Goal: Task Accomplishment & Management: Manage account settings

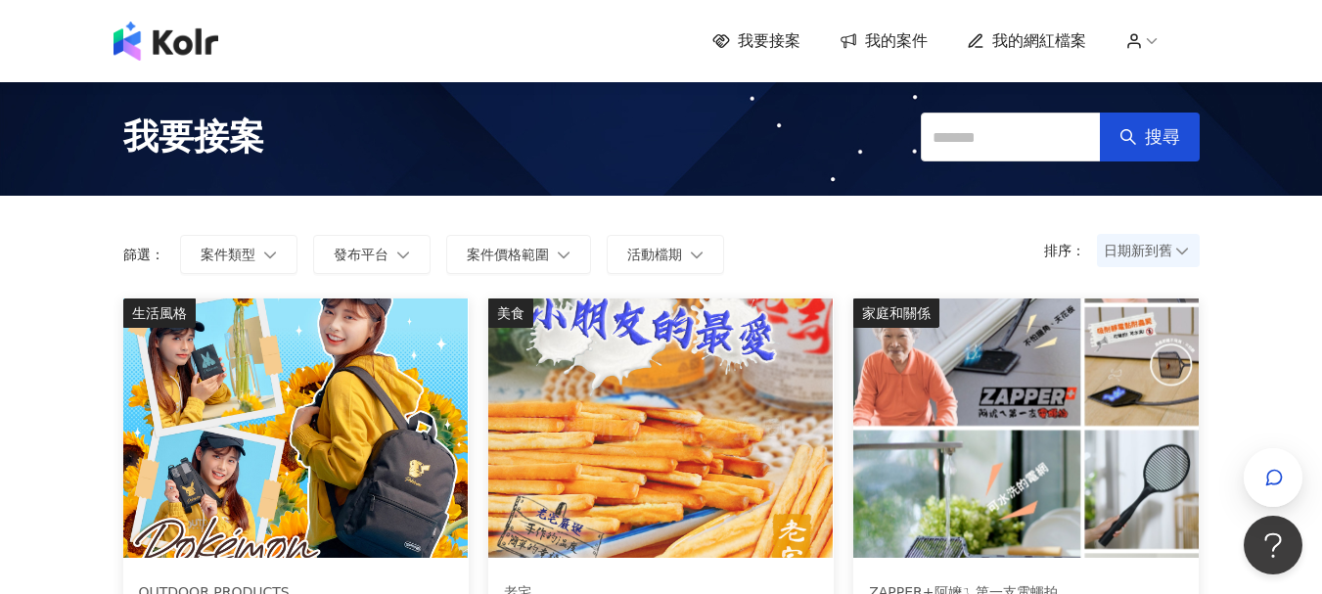
click at [1032, 44] on span "我的網紅檔案" at bounding box center [1039, 41] width 94 height 22
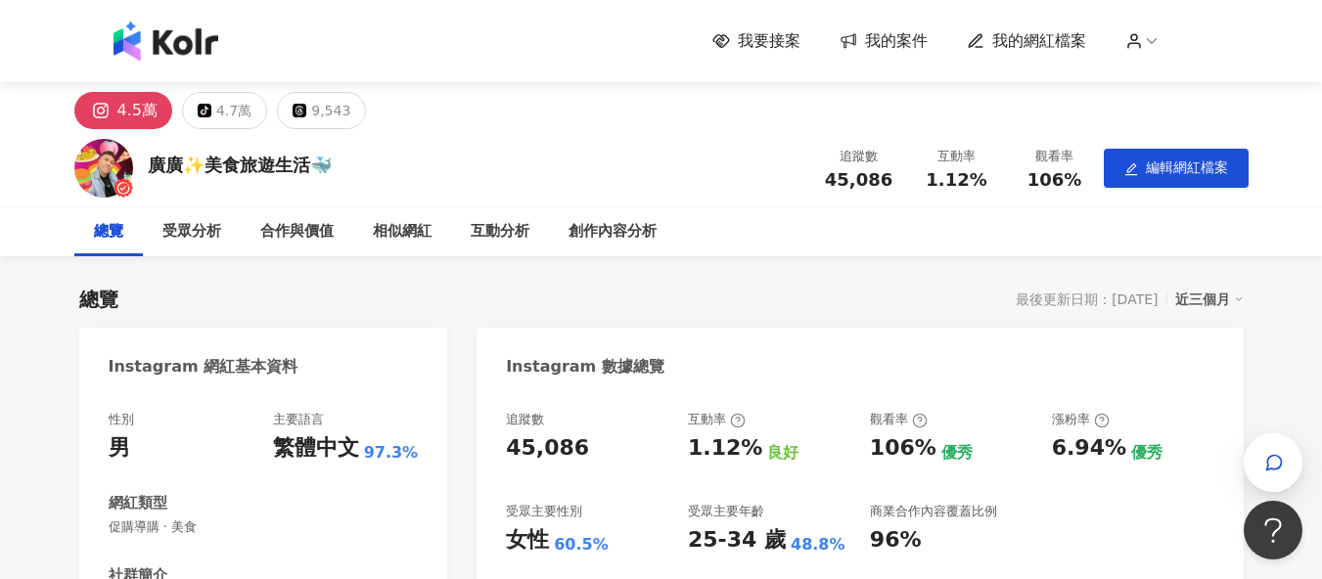
click at [1039, 40] on span "我的網紅檔案" at bounding box center [1039, 41] width 94 height 22
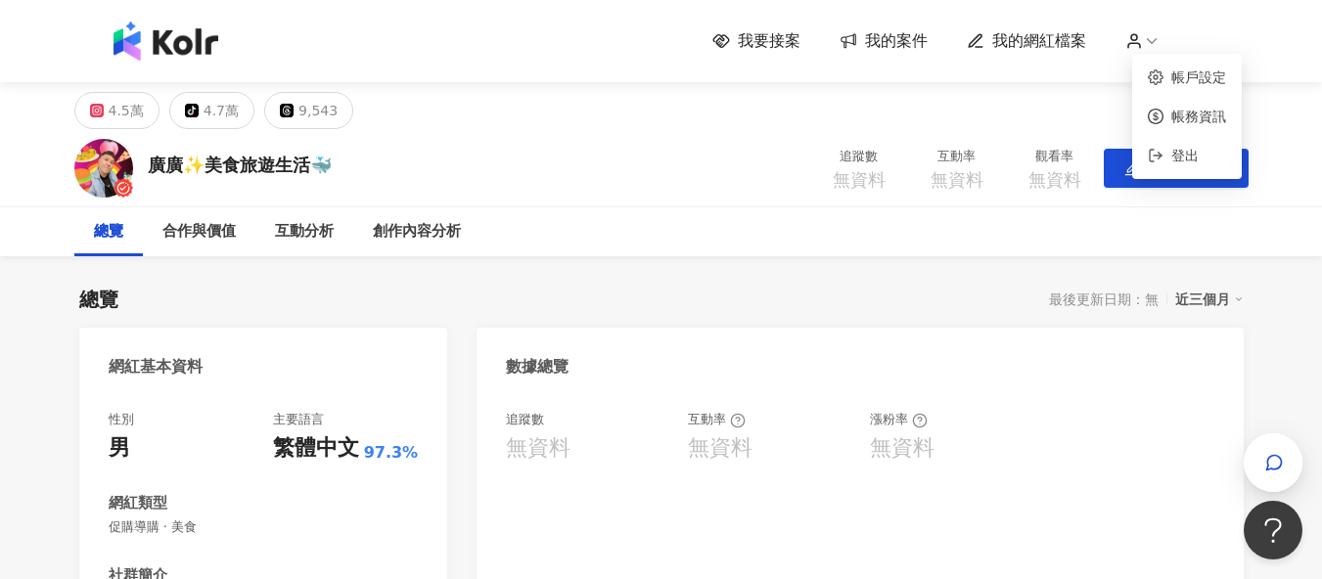
click at [1137, 40] on circle at bounding box center [1134, 37] width 6 height 6
click at [1188, 78] on link "帳戶設定" at bounding box center [1198, 77] width 55 height 16
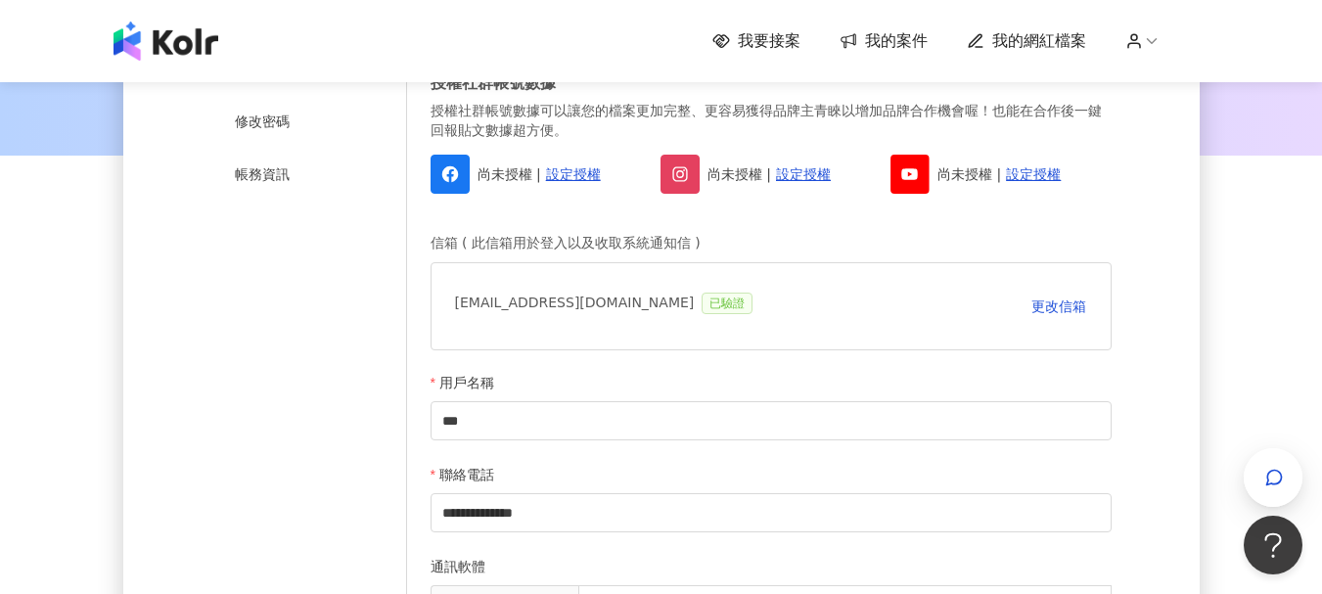
scroll to position [196, 0]
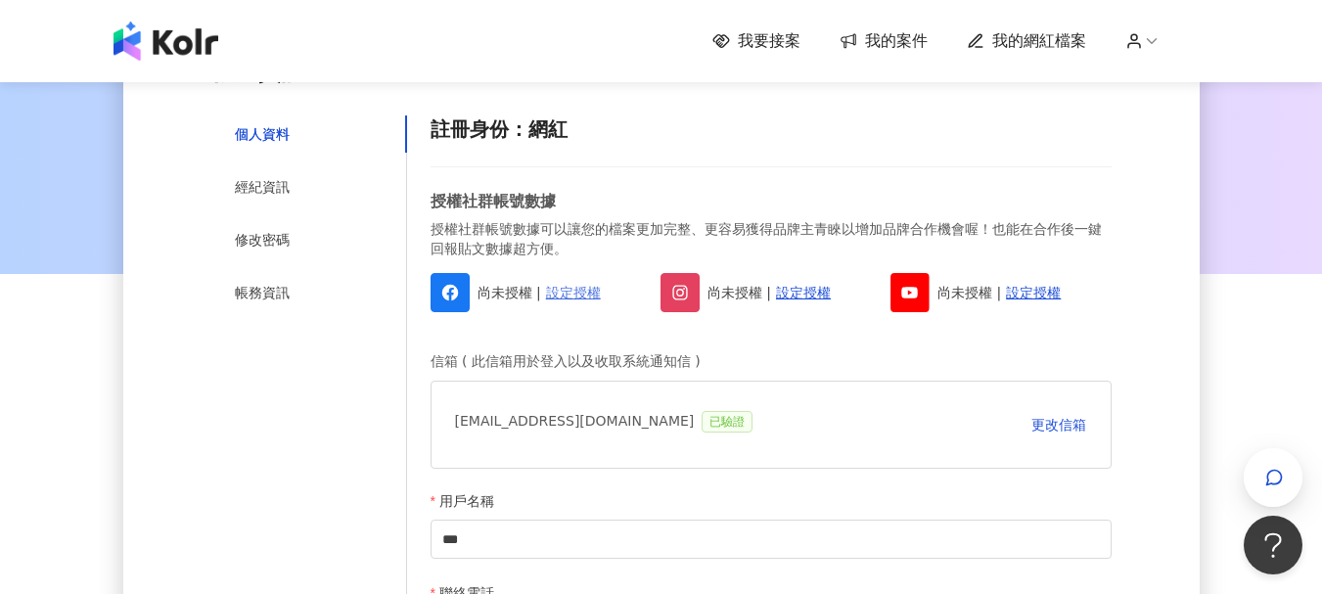
click at [576, 298] on link "設定授權" at bounding box center [573, 293] width 55 height 22
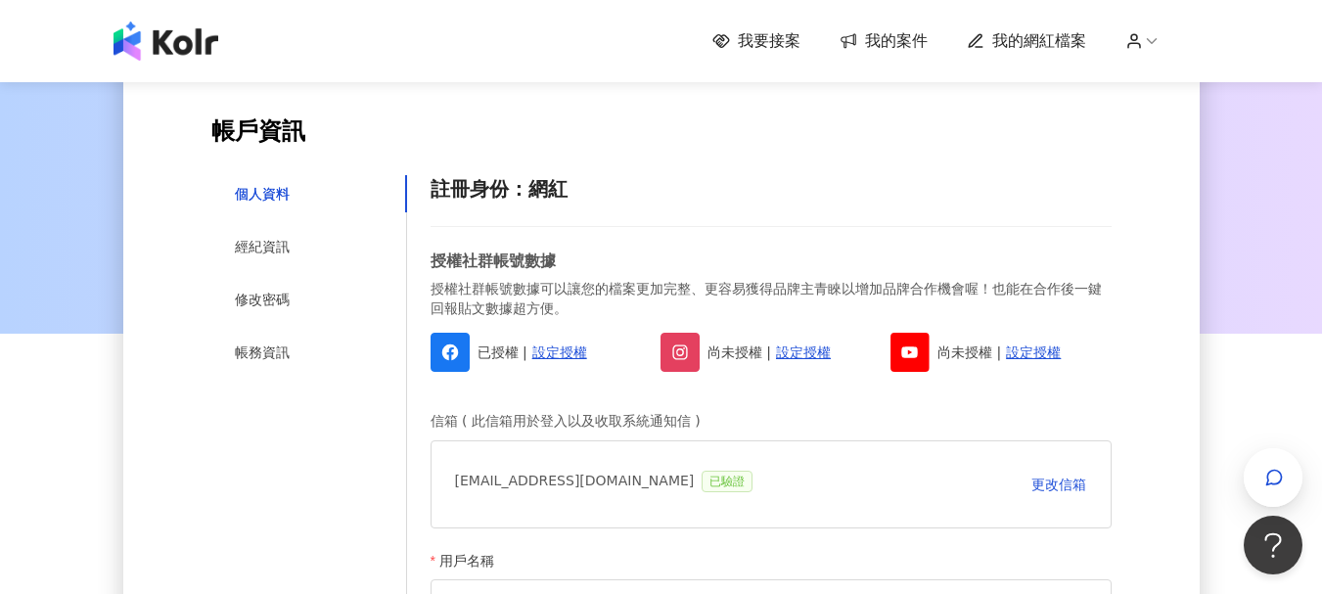
scroll to position [0, 0]
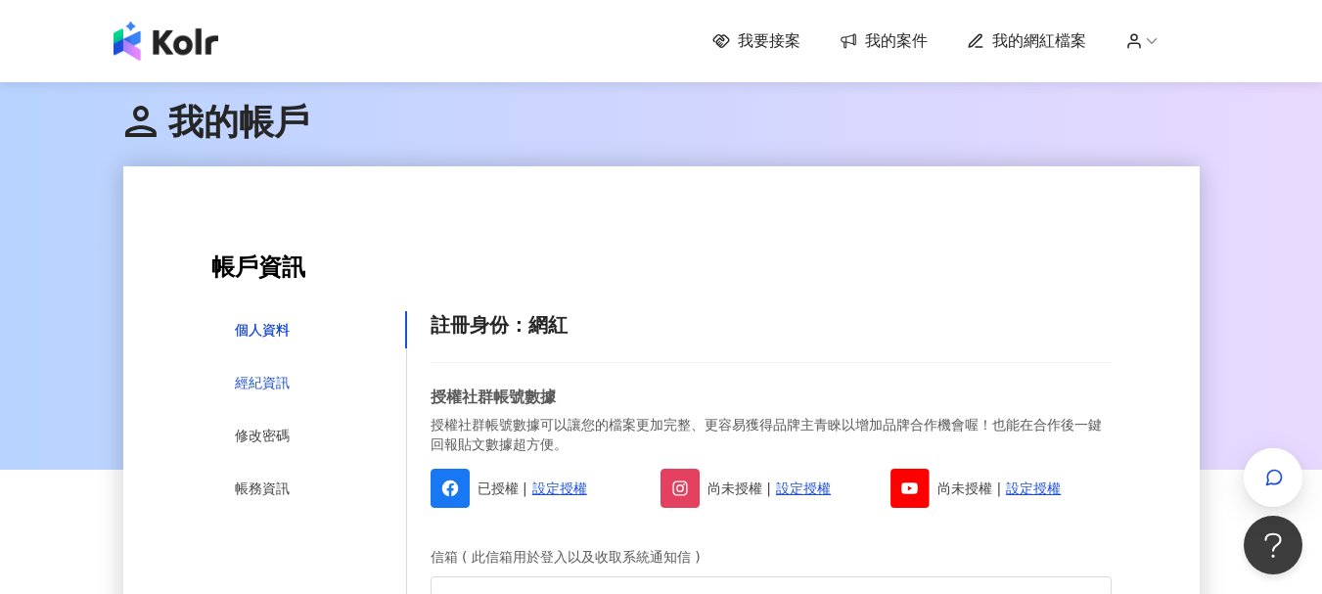
click at [268, 384] on div "經紀資訊" at bounding box center [262, 383] width 55 height 22
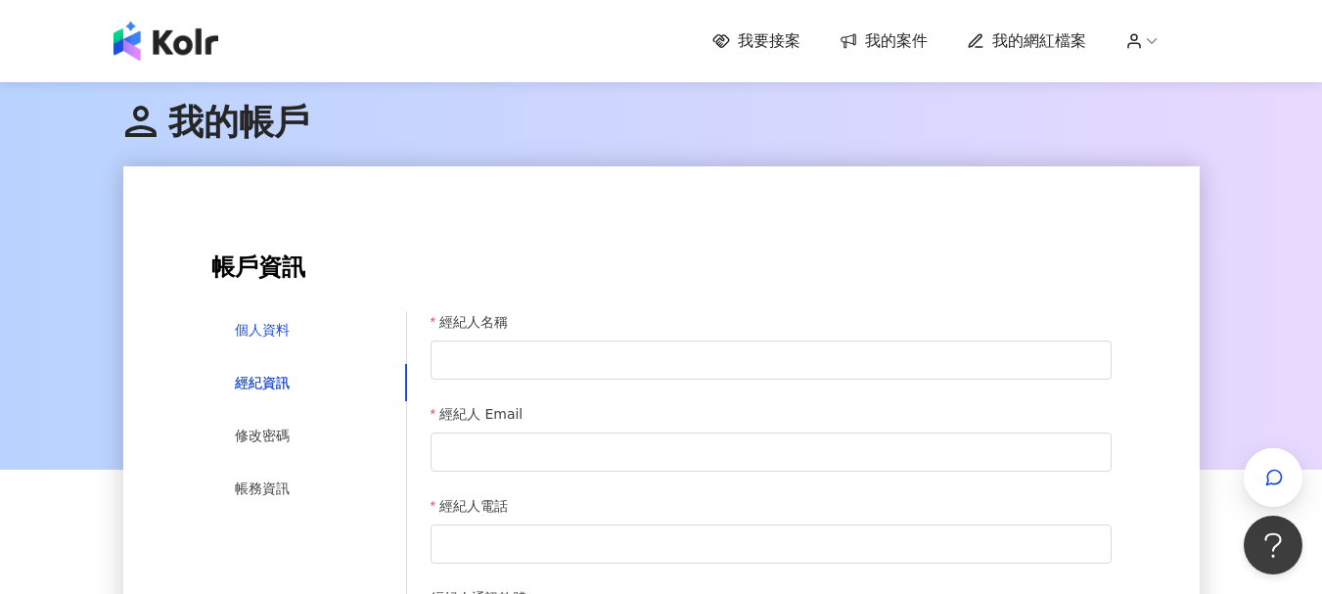
click at [261, 322] on div "個人資料" at bounding box center [262, 330] width 55 height 22
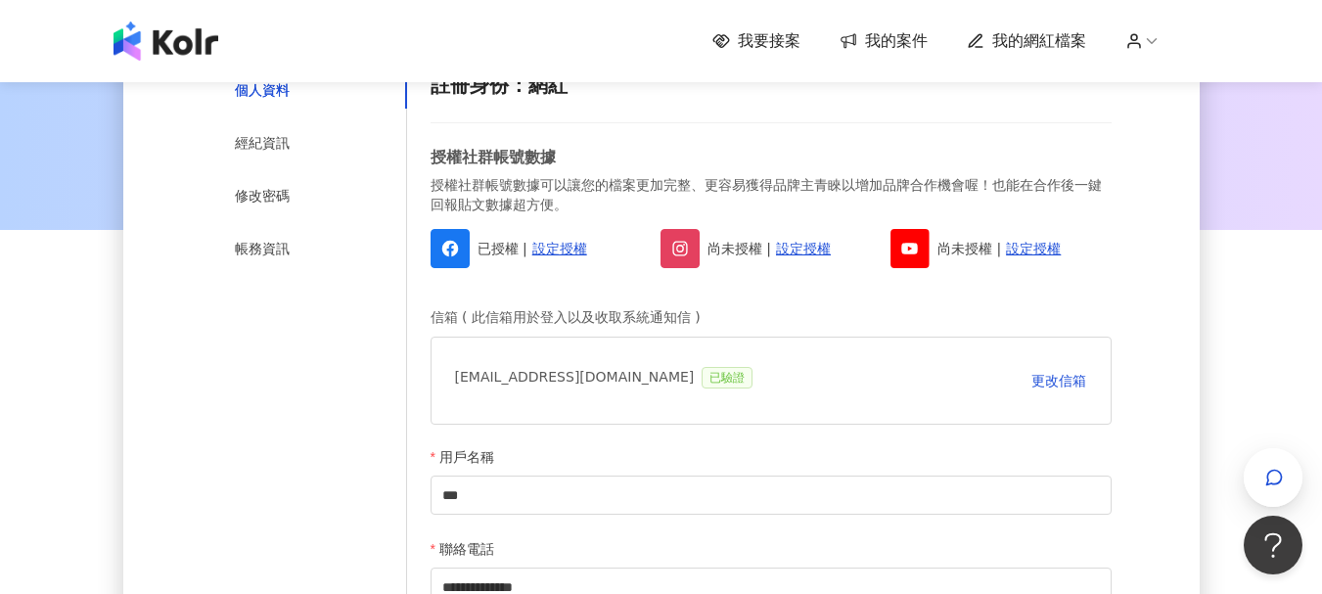
scroll to position [391, 0]
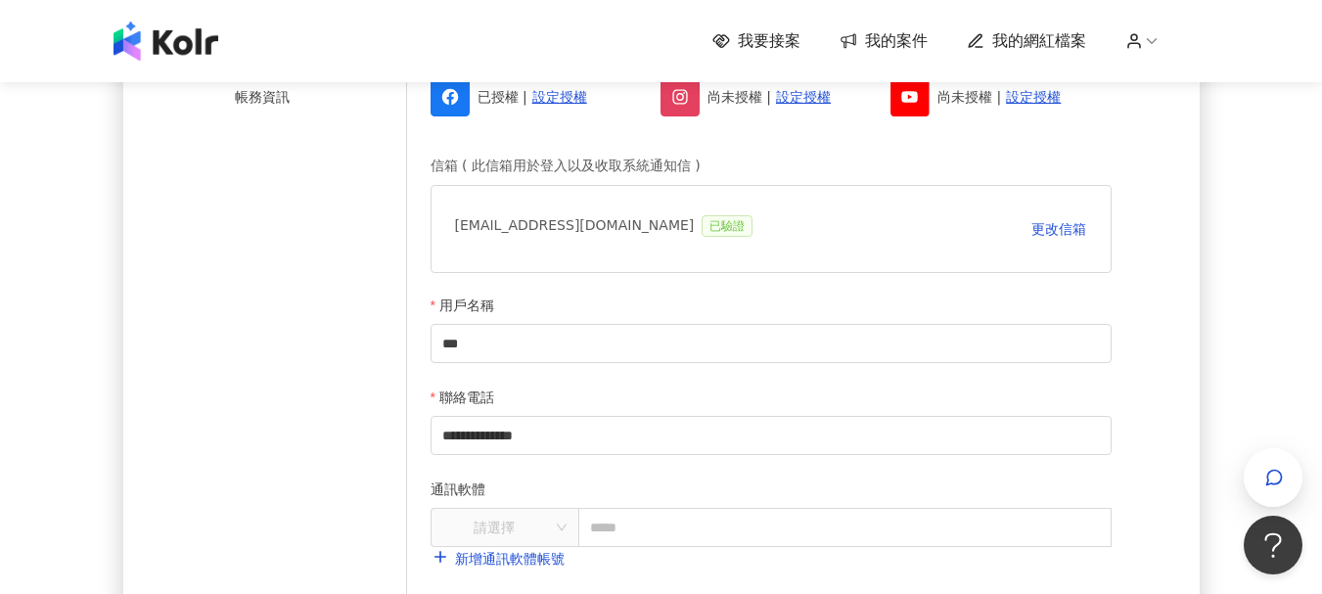
click at [1046, 41] on span "我的網紅檔案" at bounding box center [1039, 41] width 94 height 22
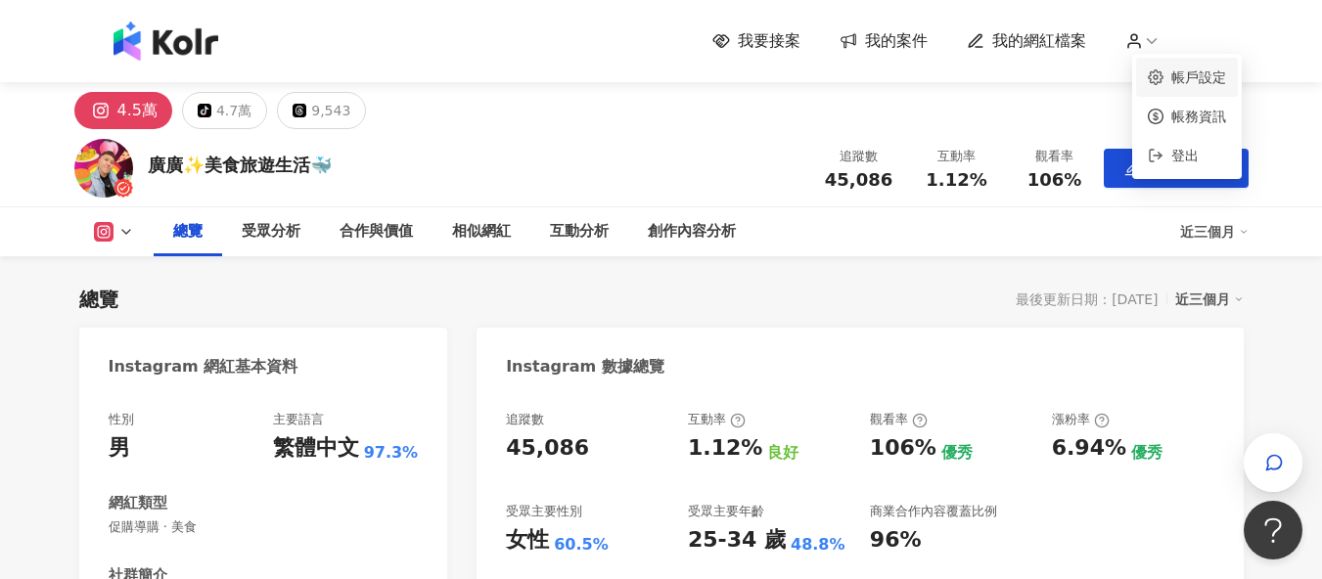
click at [1180, 79] on link "帳戶設定" at bounding box center [1198, 77] width 55 height 16
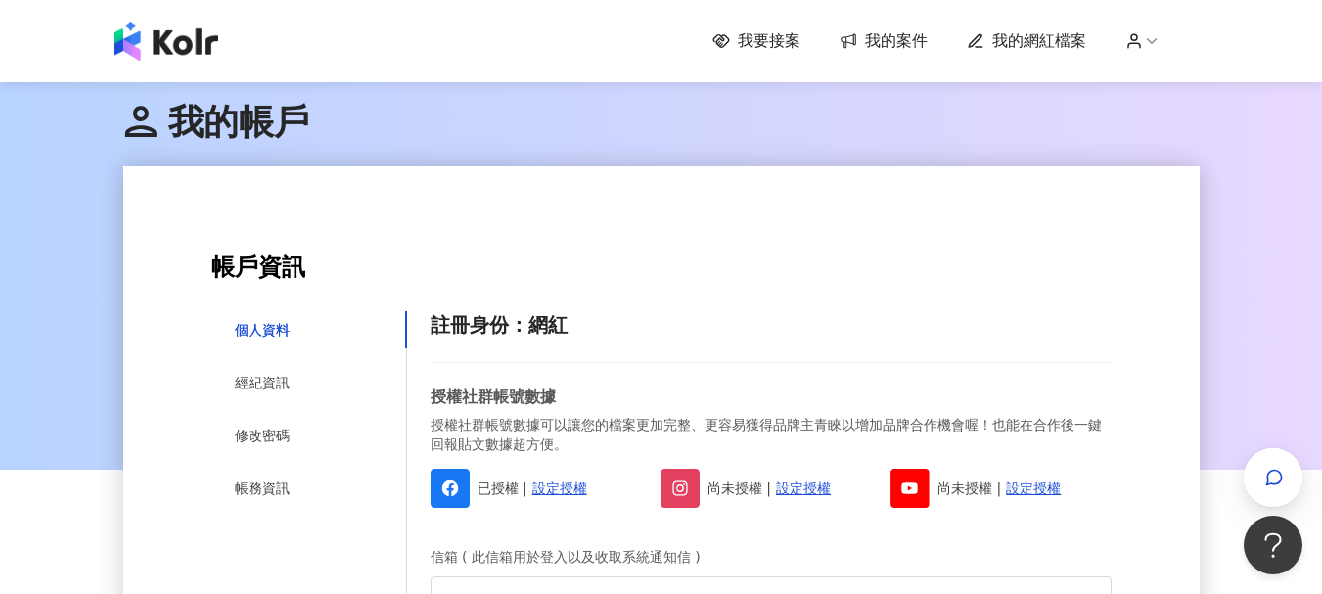
scroll to position [293, 0]
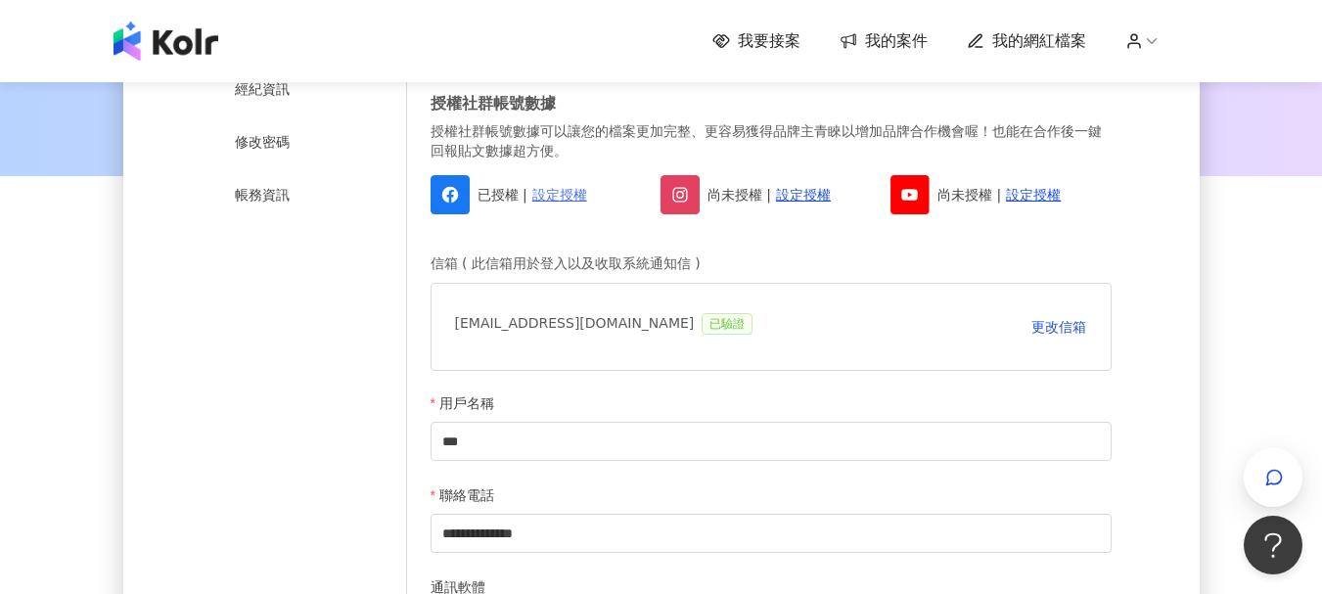
click at [563, 189] on link "設定授權" at bounding box center [559, 195] width 55 height 22
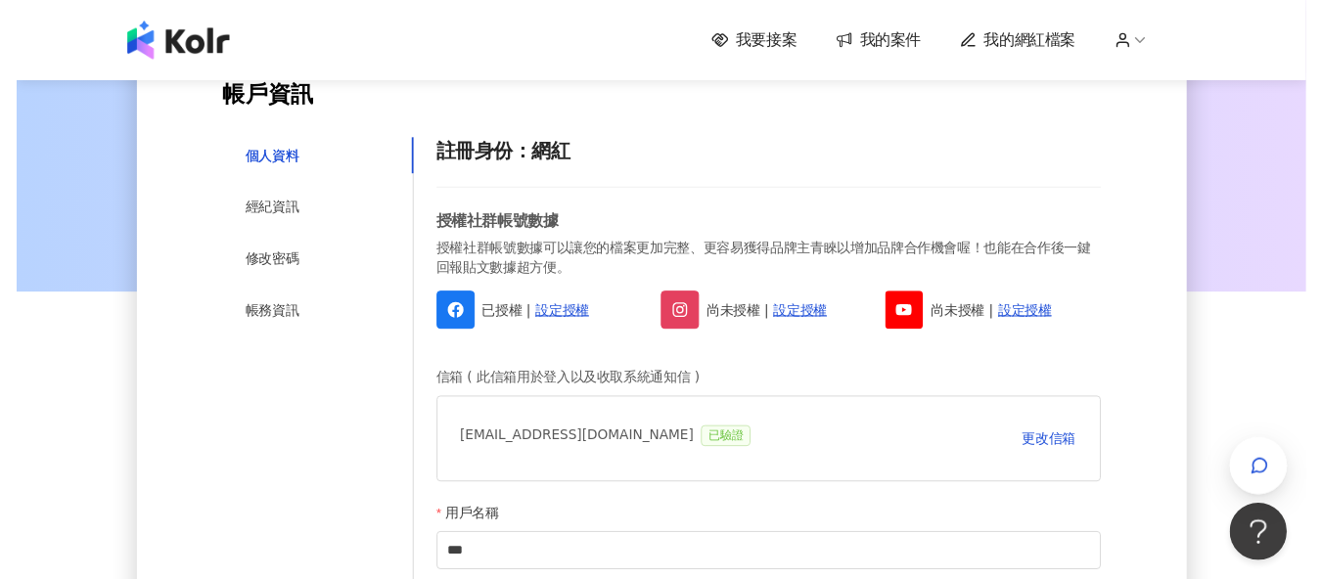
scroll to position [0, 0]
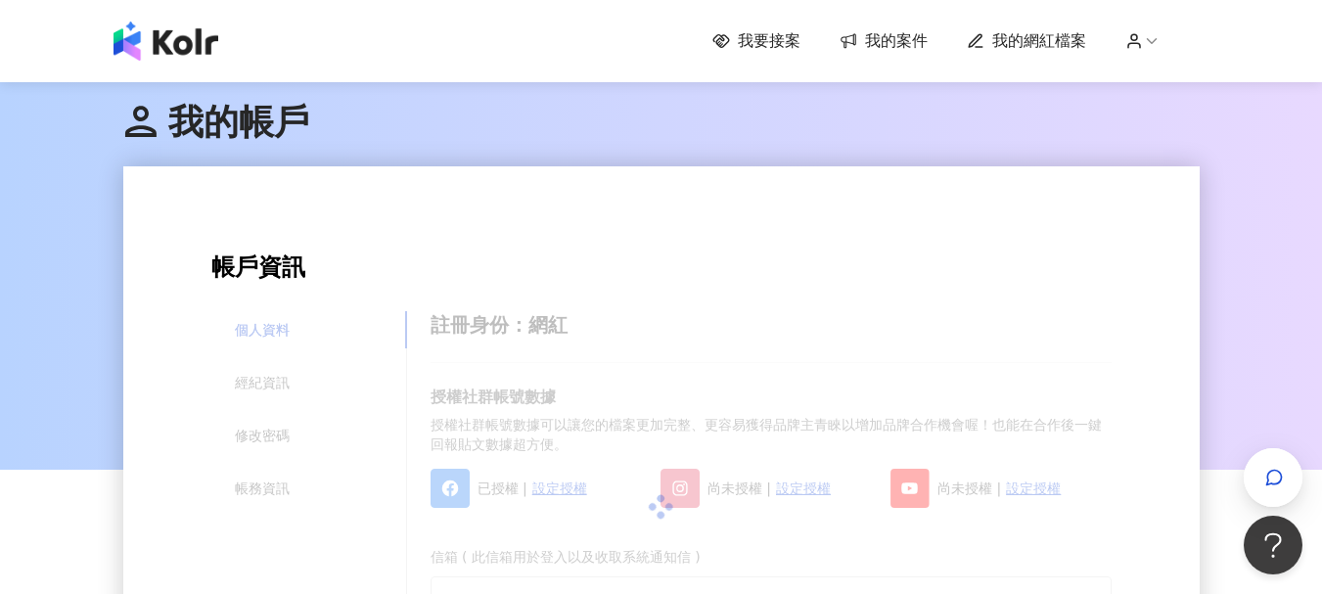
click at [914, 39] on span "我的案件" at bounding box center [896, 41] width 63 height 22
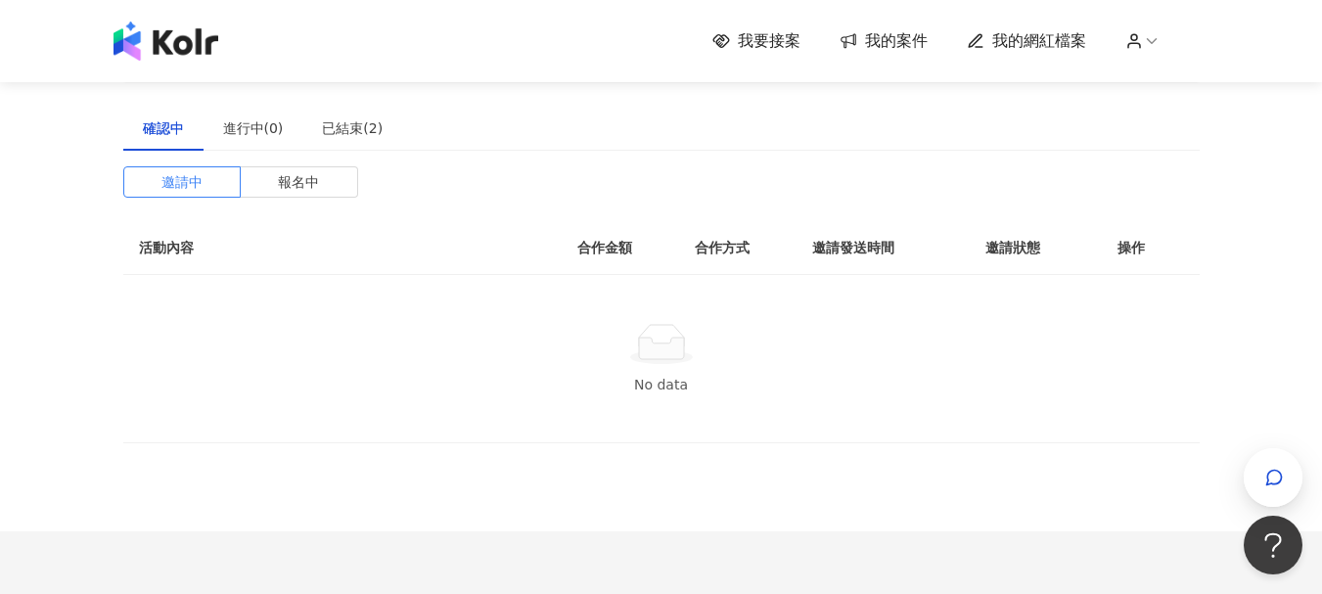
click at [1033, 43] on span "我的網紅檔案" at bounding box center [1039, 41] width 94 height 22
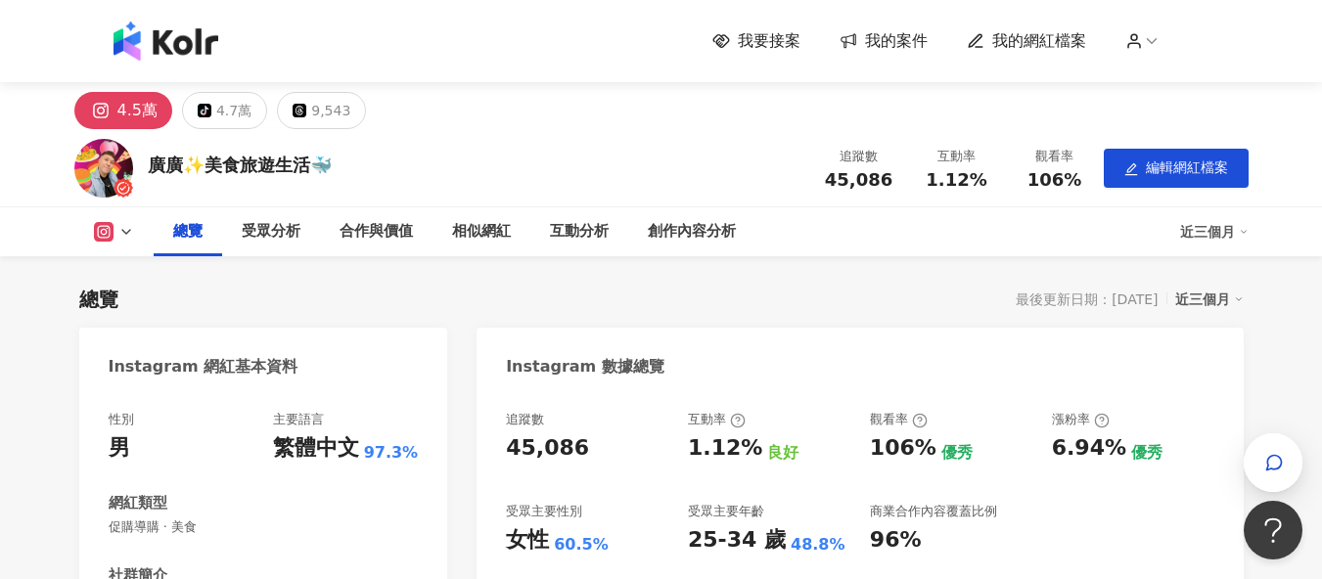
click at [118, 233] on icon at bounding box center [126, 232] width 16 height 16
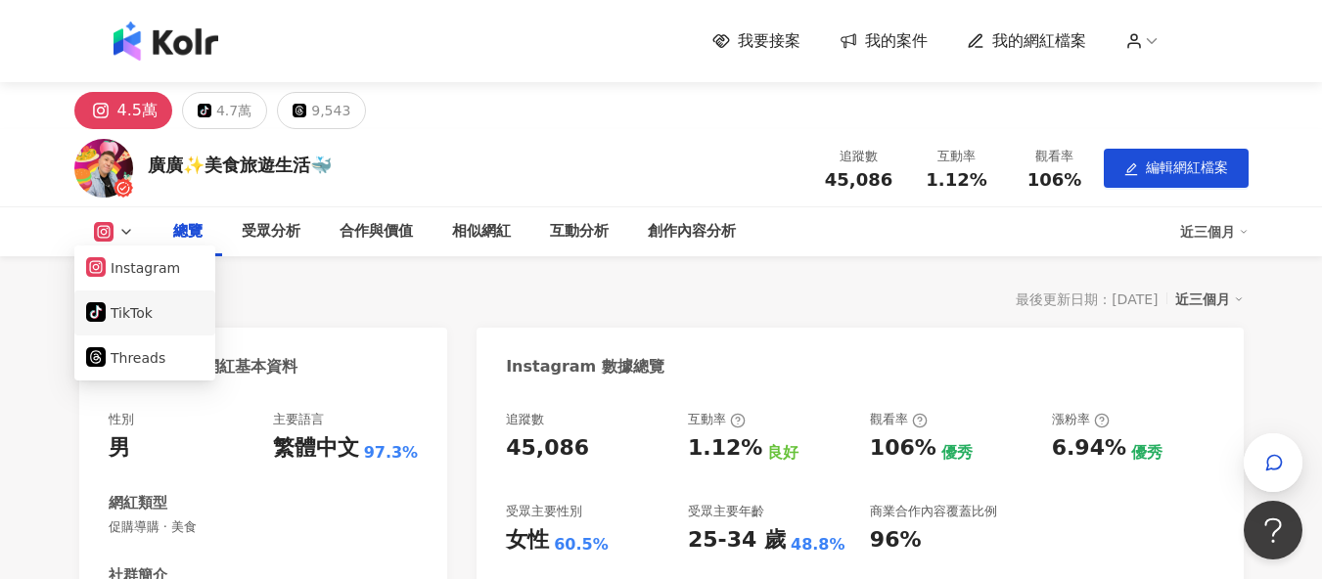
click at [128, 314] on button "tiktok-icon TikTok" at bounding box center [144, 312] width 117 height 27
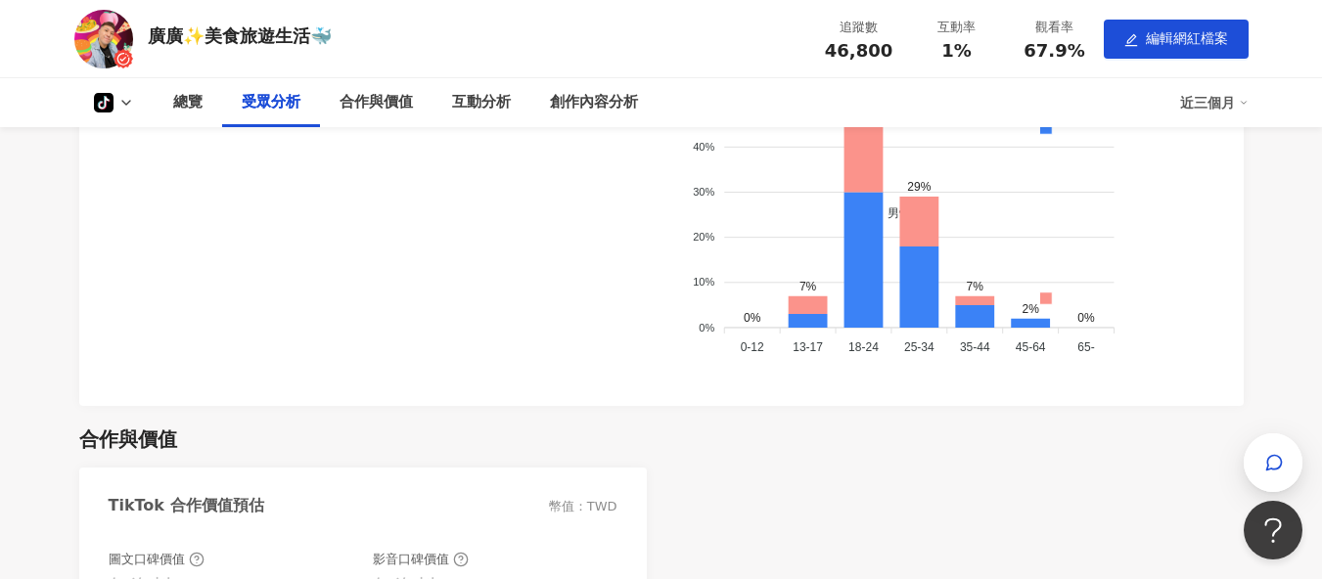
scroll to position [1370, 0]
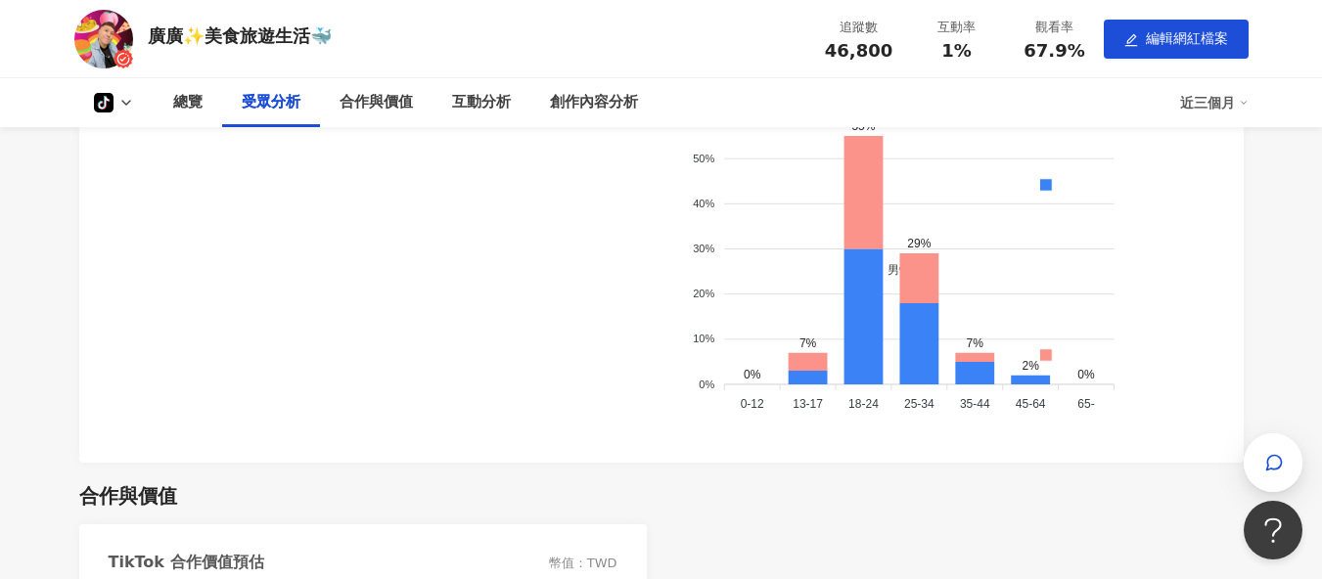
click at [118, 113] on div "tiktok-icon 總覽 受眾分析 合作與價值 互動分析 創作內容分析 近三個月" at bounding box center [661, 102] width 1174 height 49
click at [113, 101] on button "tiktok-icon" at bounding box center [113, 103] width 79 height 20
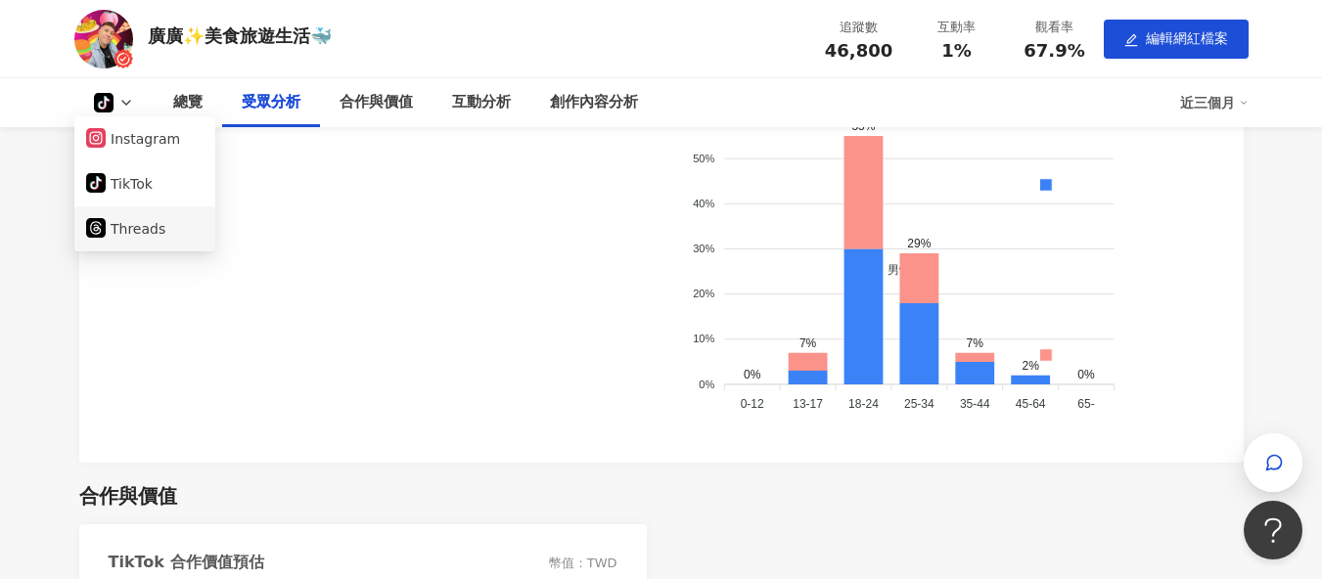
click at [116, 232] on button "Threads" at bounding box center [144, 228] width 117 height 27
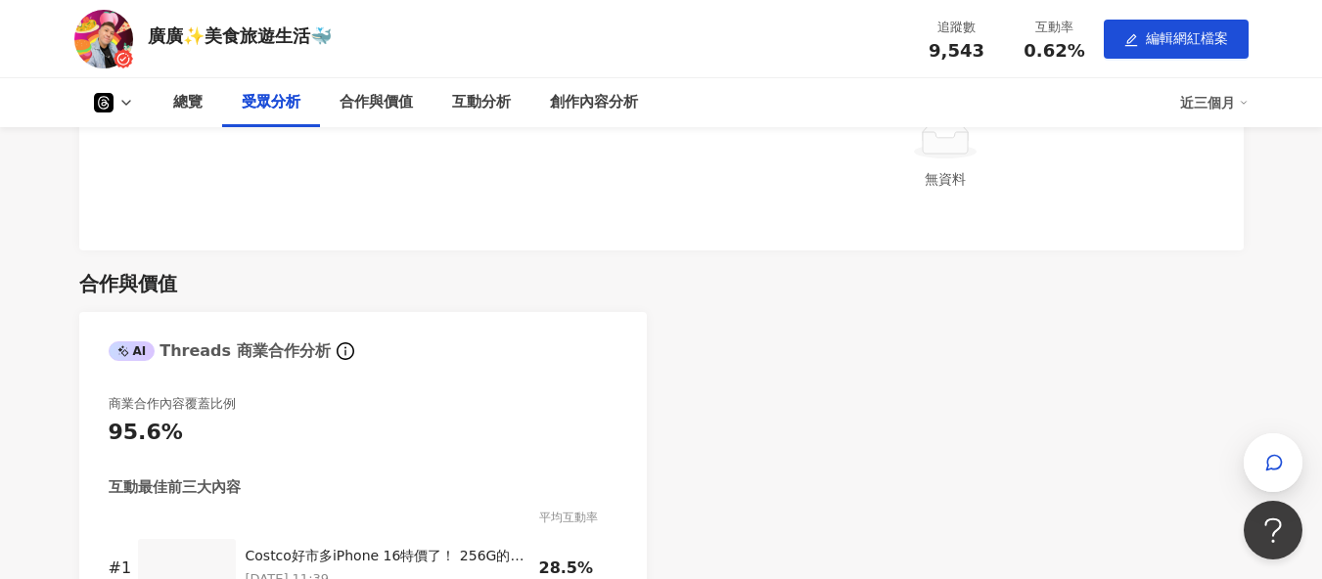
scroll to position [1174, 0]
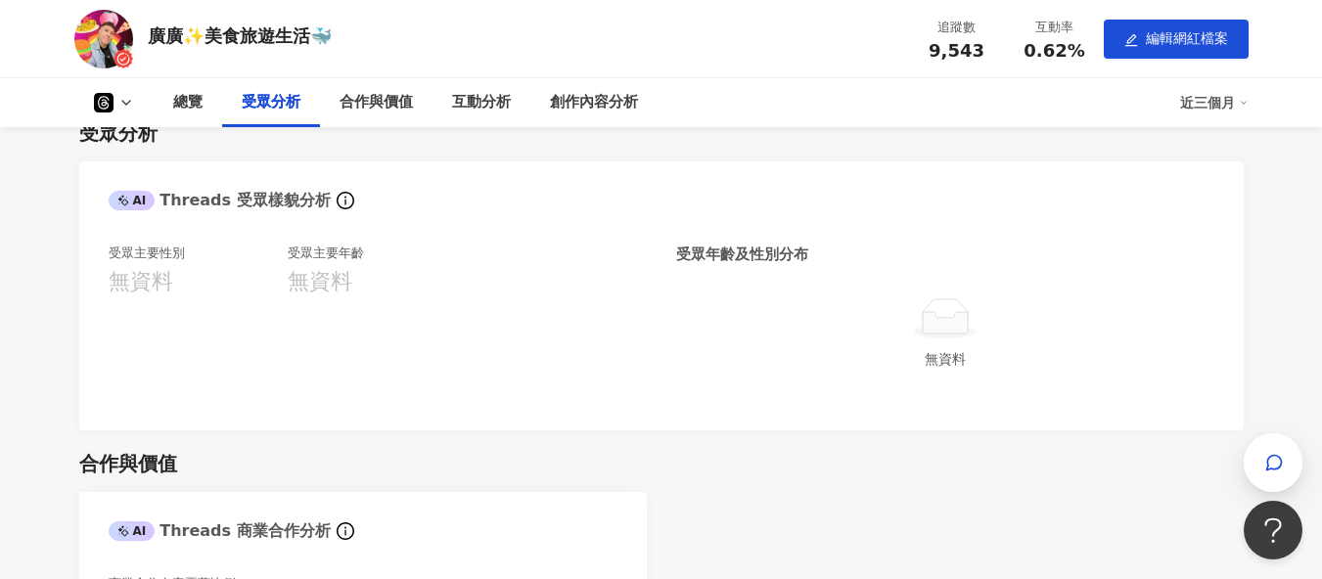
click at [105, 105] on icon at bounding box center [104, 103] width 14 height 14
click at [126, 140] on button "Instagram" at bounding box center [144, 138] width 117 height 27
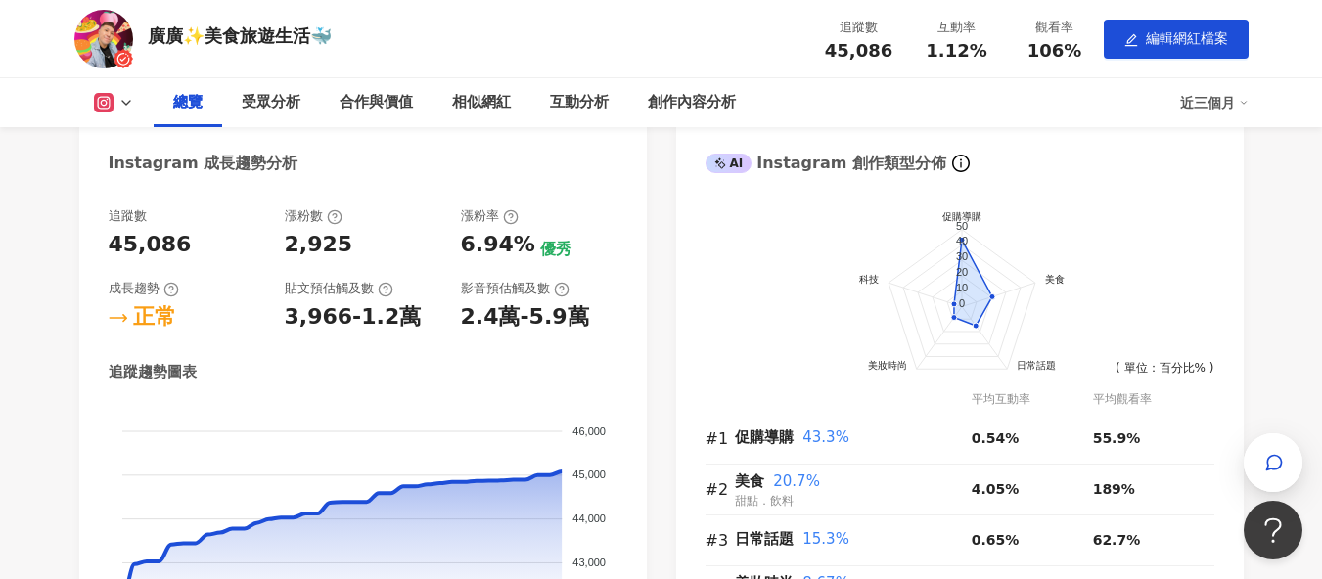
scroll to position [587, 0]
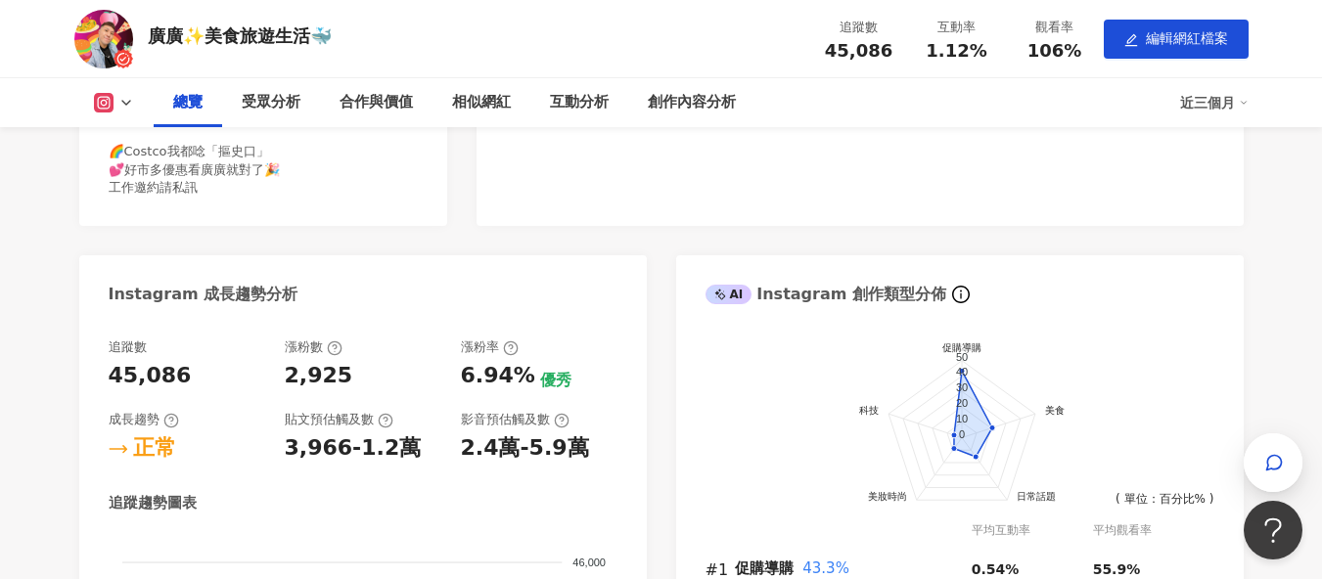
click at [200, 108] on div "總覽" at bounding box center [187, 102] width 29 height 23
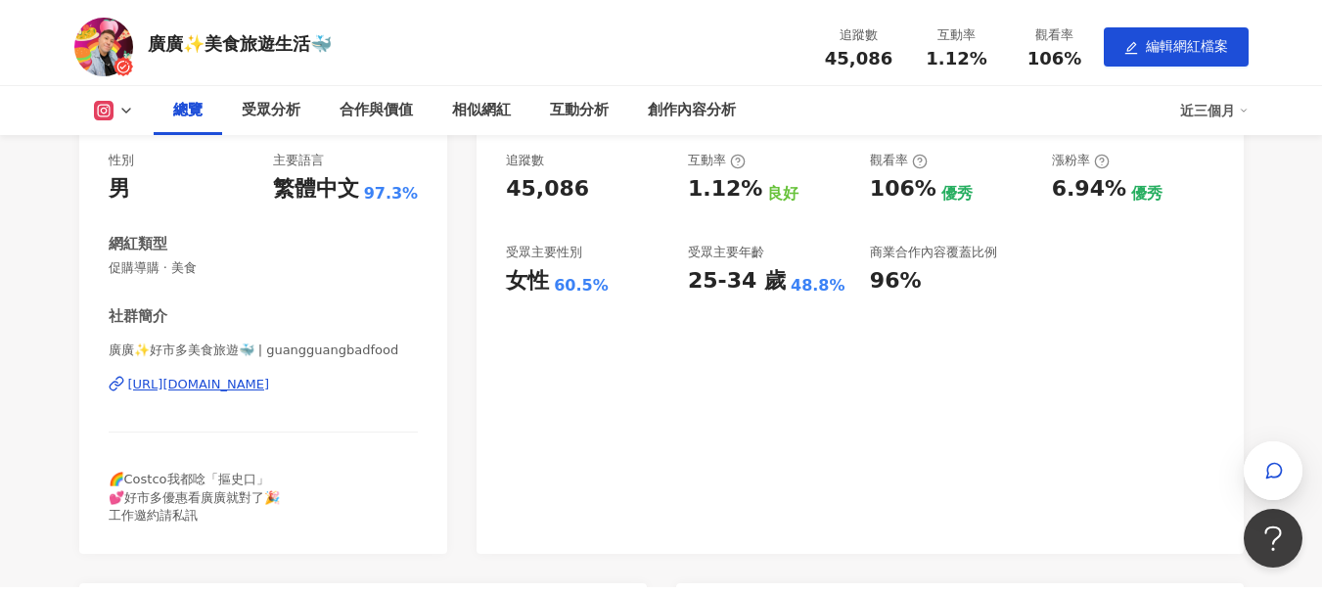
scroll to position [0, 0]
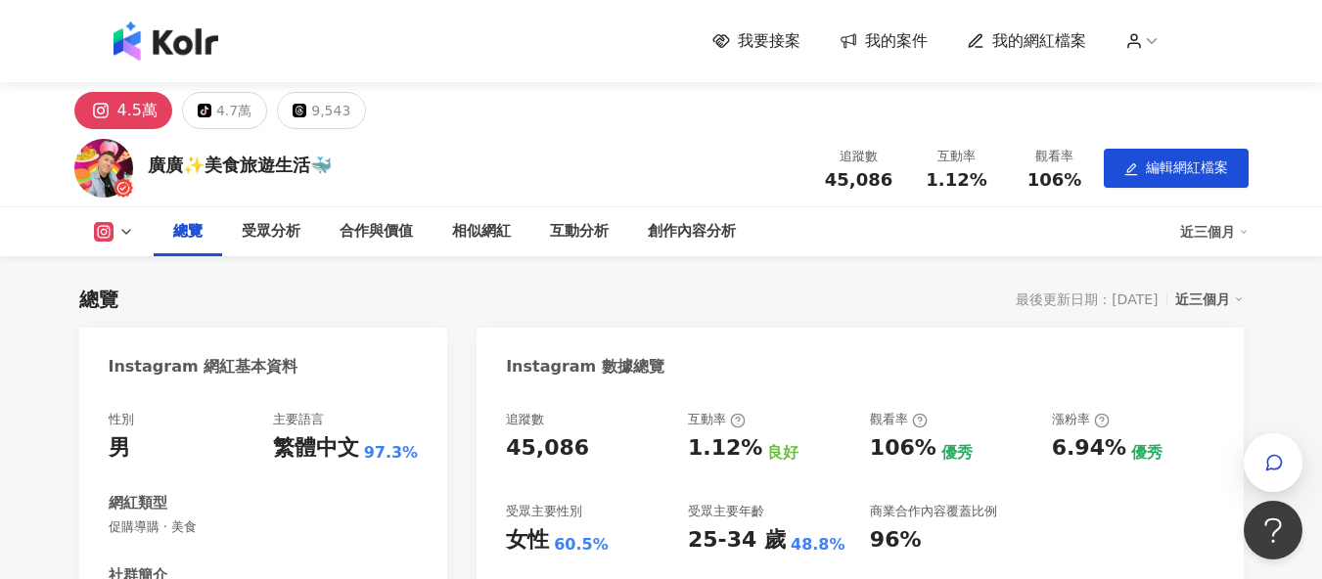
click at [168, 37] on img at bounding box center [165, 41] width 105 height 39
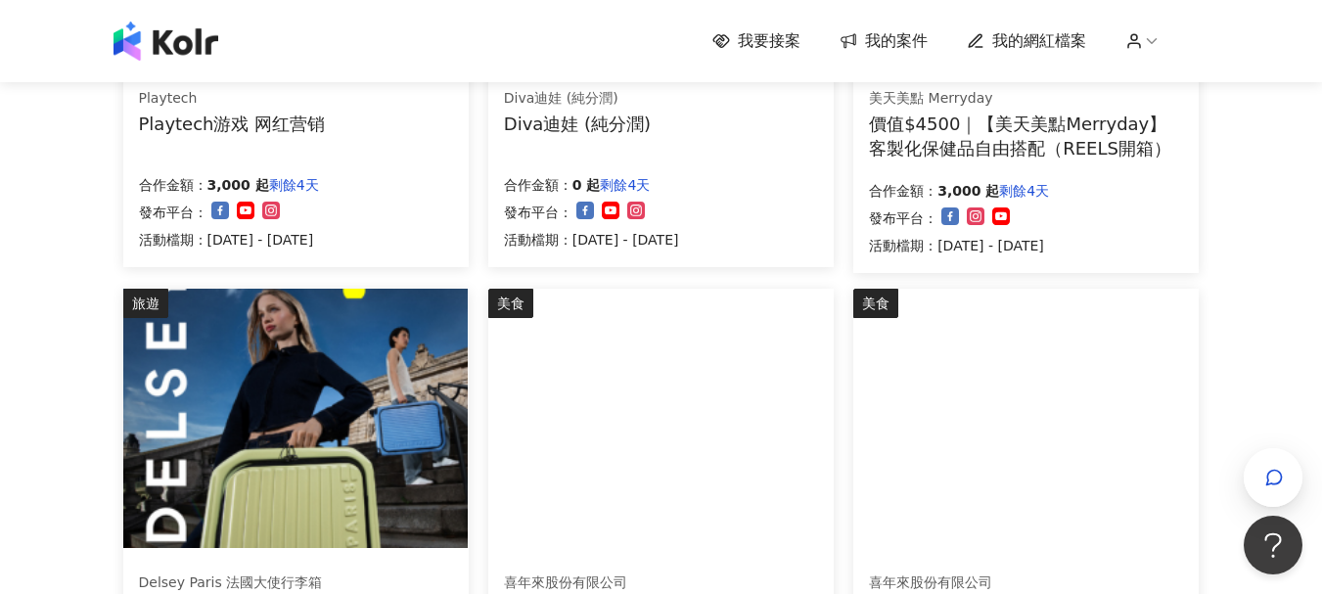
scroll to position [1370, 0]
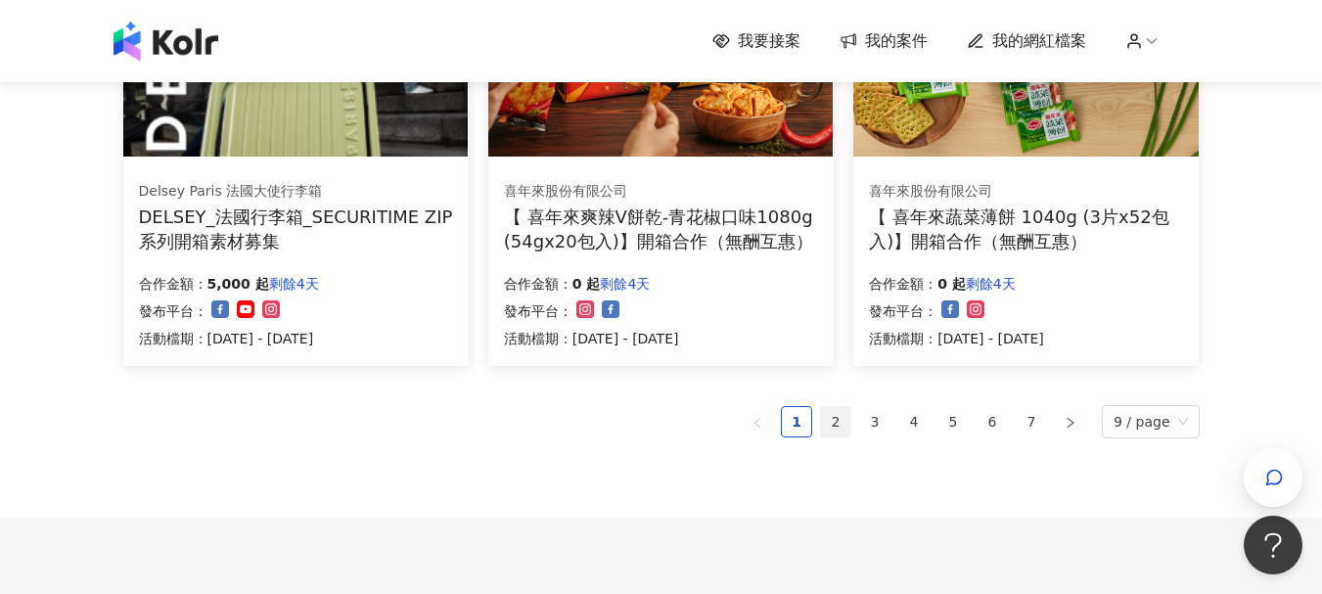
click at [835, 432] on link "2" at bounding box center [835, 421] width 29 height 29
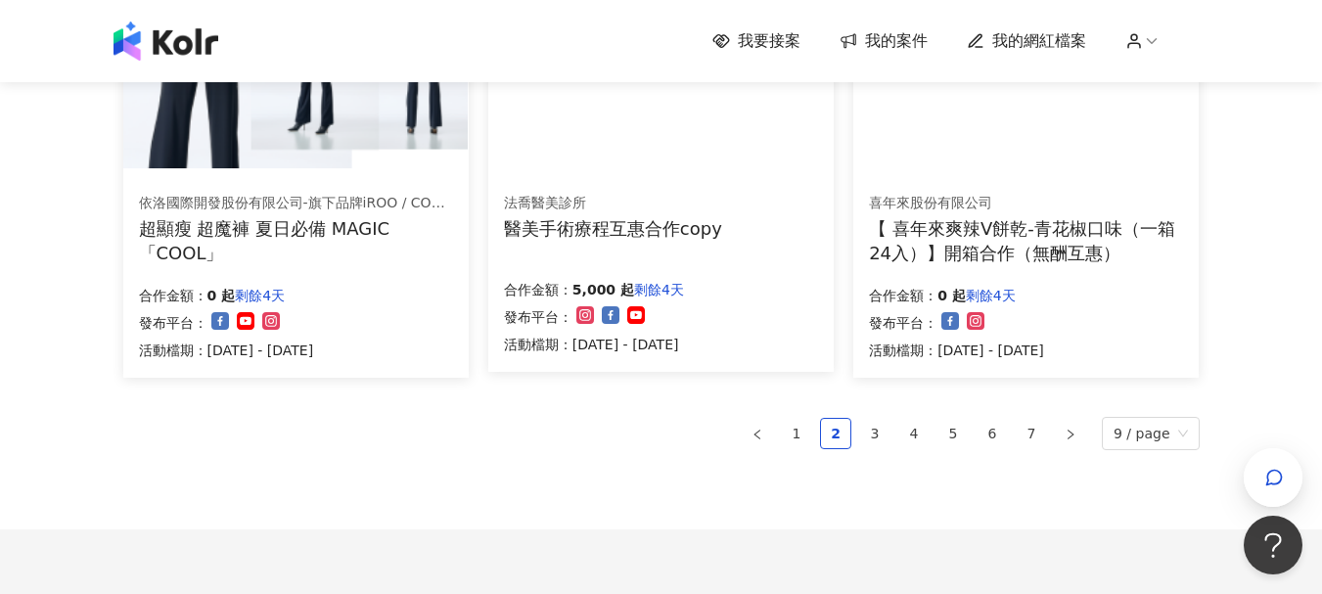
scroll to position [1510, 0]
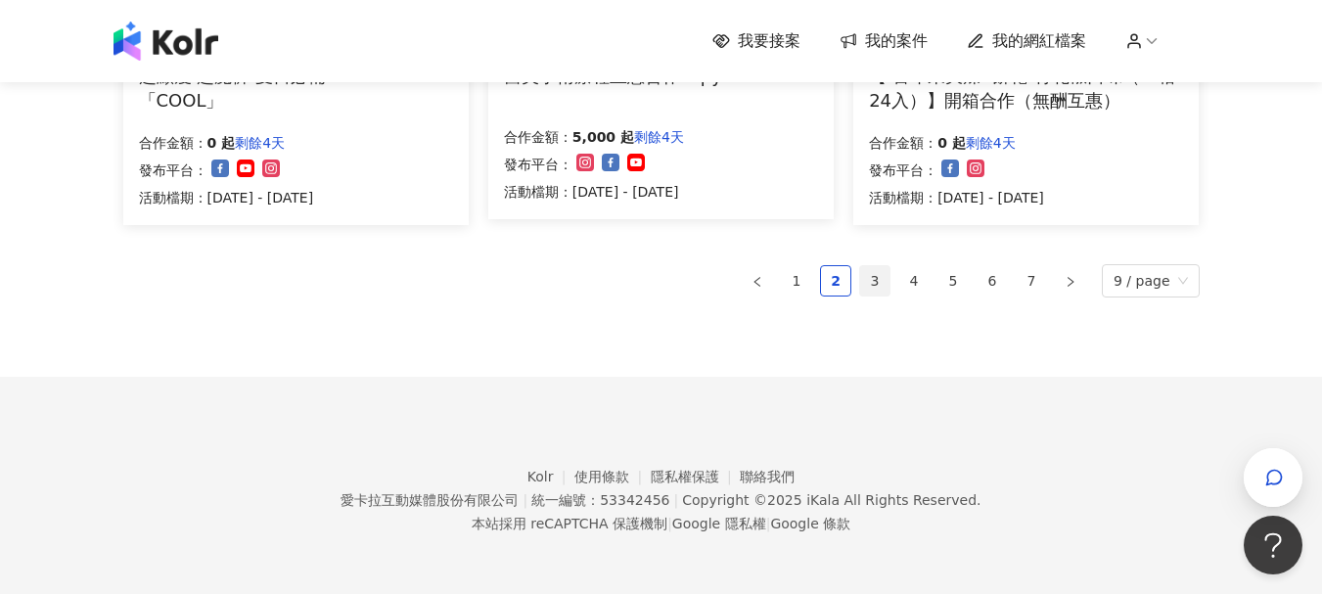
click at [879, 275] on link "3" at bounding box center [874, 280] width 29 height 29
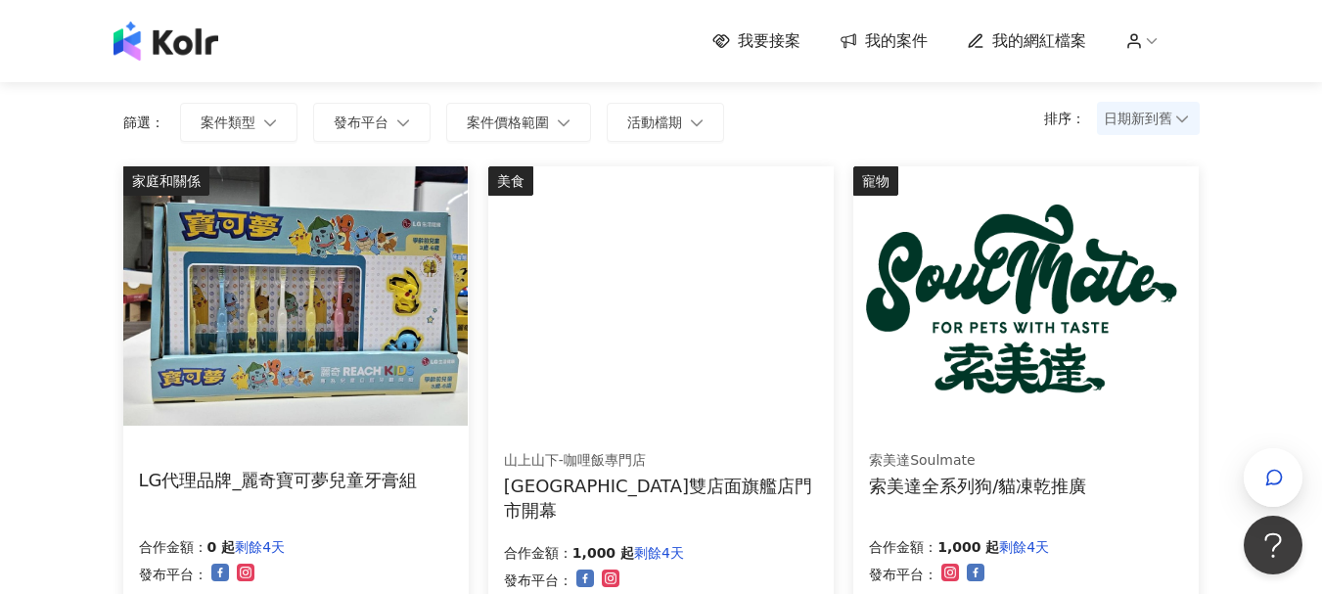
scroll to position [43, 0]
